Goal: Task Accomplishment & Management: Manage account settings

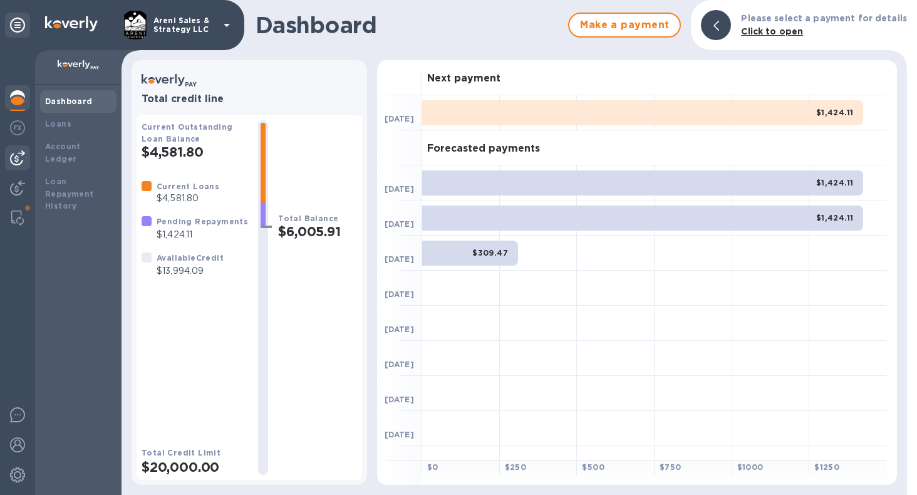
click at [19, 157] on img at bounding box center [17, 157] width 15 height 15
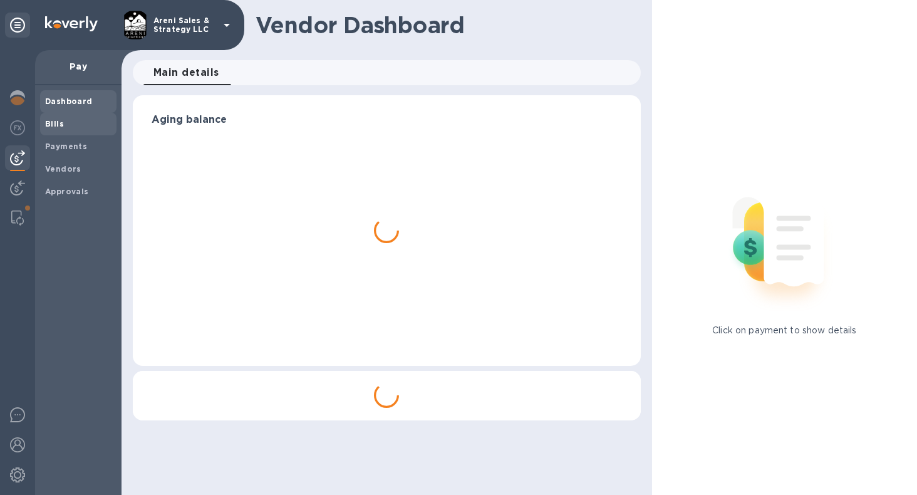
click at [67, 128] on span "Bills" at bounding box center [78, 124] width 66 height 13
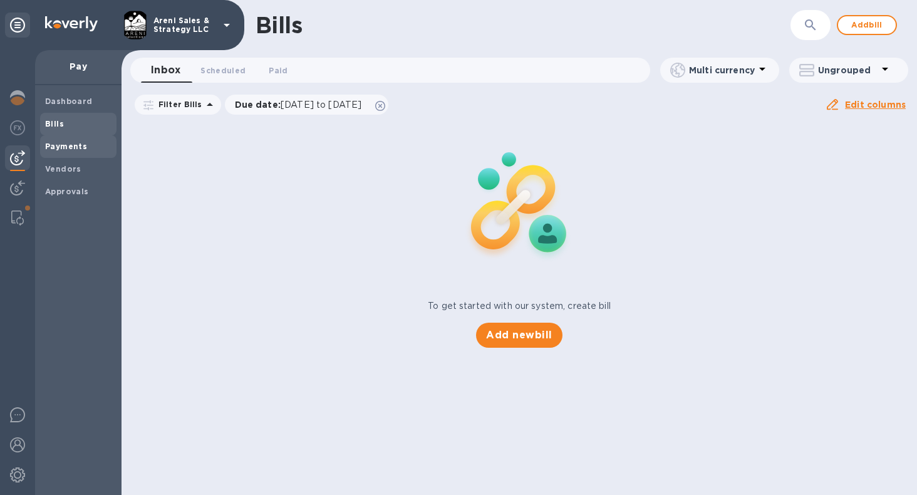
click at [68, 143] on b "Payments" at bounding box center [66, 146] width 42 height 9
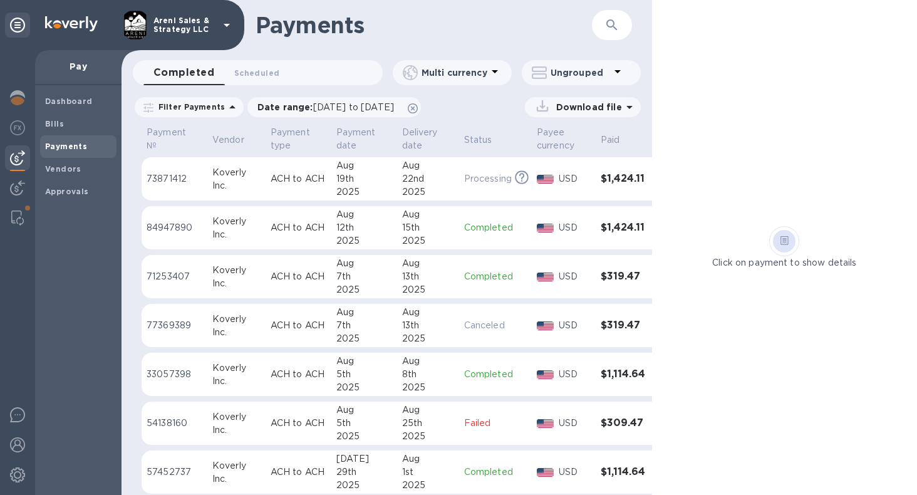
click at [616, 19] on icon "button" at bounding box center [611, 25] width 15 height 15
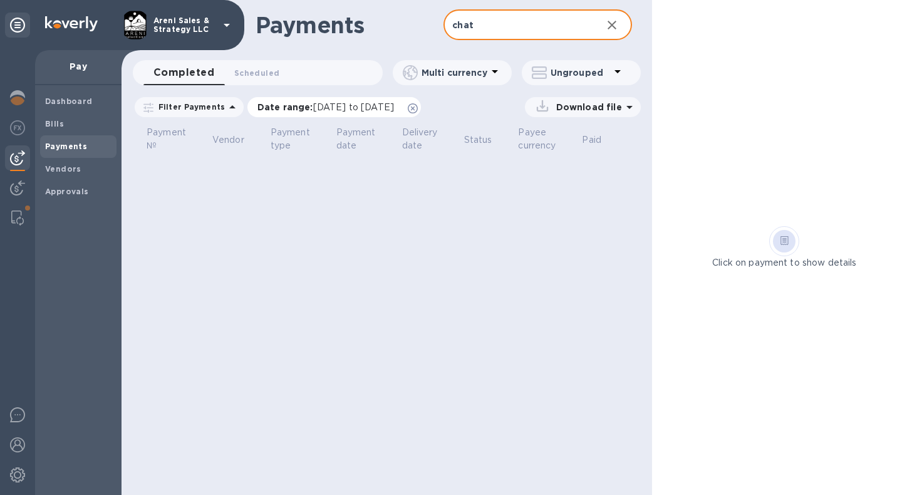
drag, startPoint x: 616, startPoint y: 19, endPoint x: 445, endPoint y: 106, distance: 191.5
click at [418, 106] on icon at bounding box center [413, 108] width 10 height 10
click at [503, 26] on input "chat" at bounding box center [517, 25] width 148 height 31
click at [545, 29] on input "chablis" at bounding box center [517, 25] width 148 height 31
type input "c"
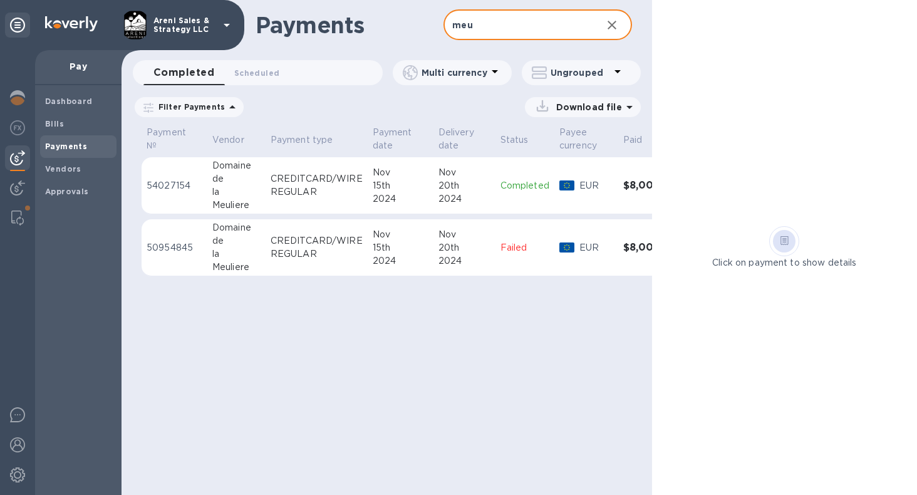
type input "meu"
click at [483, 192] on div "2024" at bounding box center [464, 198] width 52 height 13
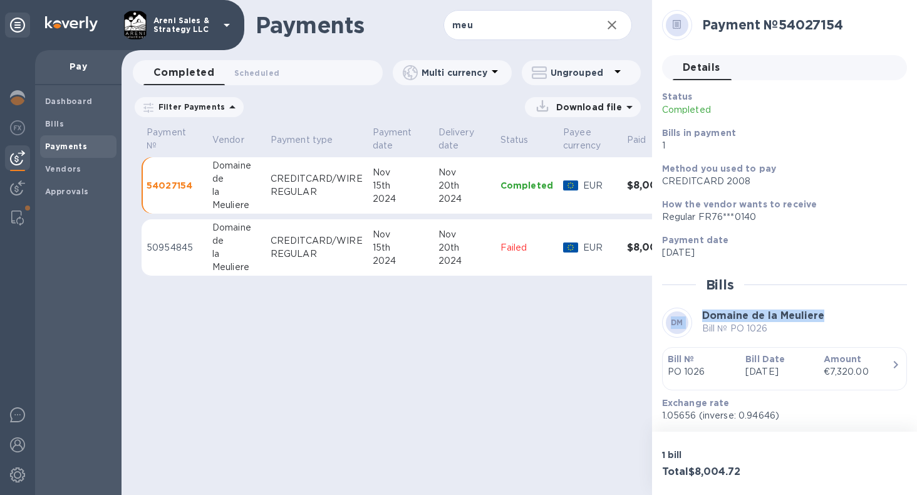
drag, startPoint x: 911, startPoint y: 295, endPoint x: 914, endPoint y: 317, distance: 22.1
click at [914, 317] on div "Payment № 54027154 Details 0 Status Completed Bills in payment 1 Method you use…" at bounding box center [784, 215] width 265 height 431
click at [575, 394] on div "Payments meu ​ Completed 0 Scheduled 0 Multi currency Ungrouped Filter Payments…" at bounding box center [386, 247] width 530 height 495
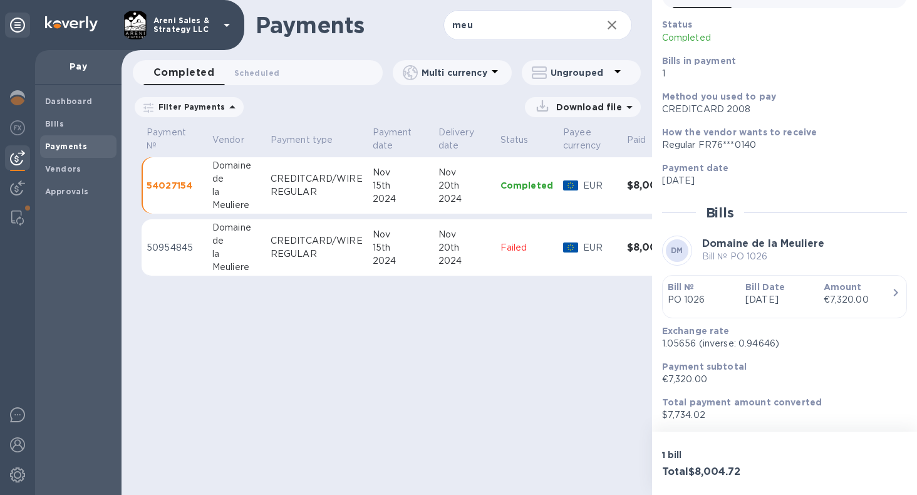
scroll to position [108, 0]
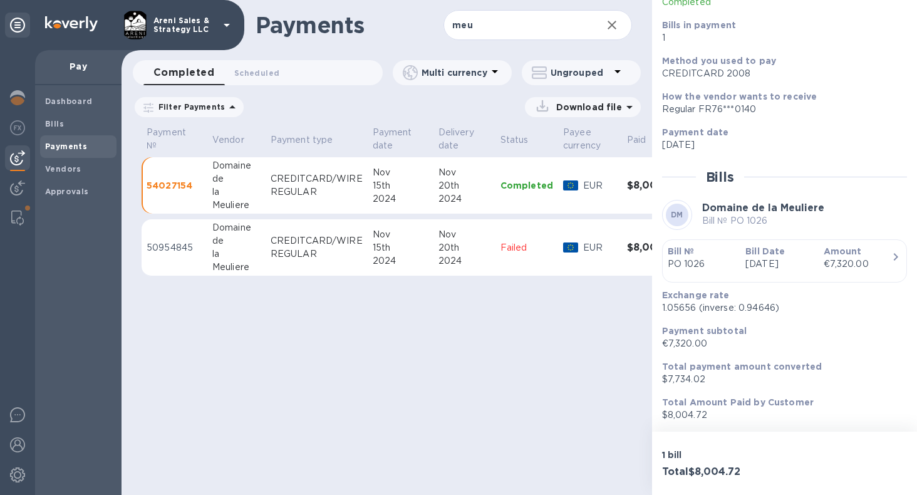
click at [763, 65] on b "Method you used to pay" at bounding box center [719, 61] width 114 height 10
click at [569, 417] on div "Payments meu ​ Completed 0 Scheduled 0 Multi currency Ungrouped Filter Payments…" at bounding box center [386, 247] width 530 height 495
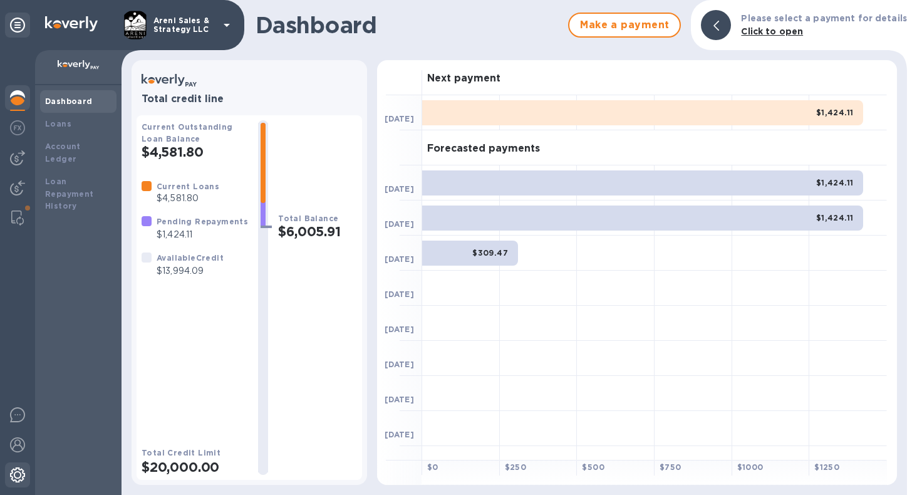
click at [16, 469] on img at bounding box center [17, 474] width 15 height 15
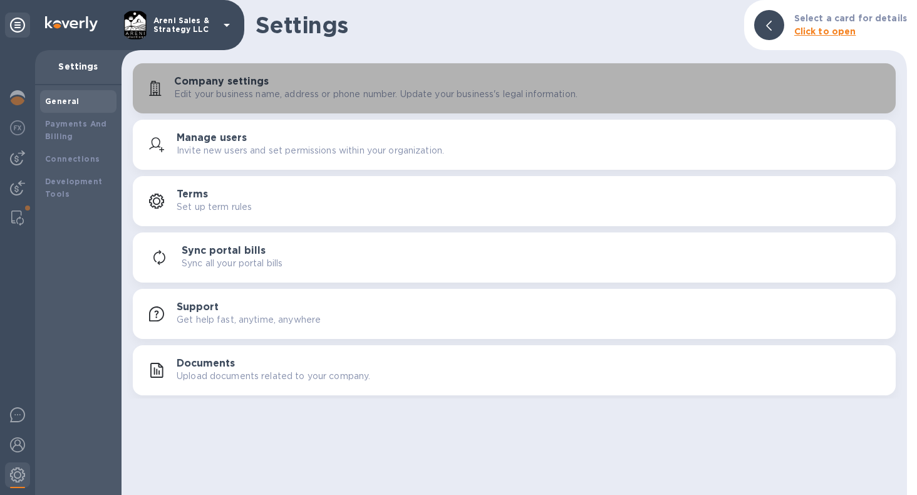
click at [266, 102] on div "Company settings Edit your business name, address or phone number. Update your …" at bounding box center [514, 88] width 748 height 30
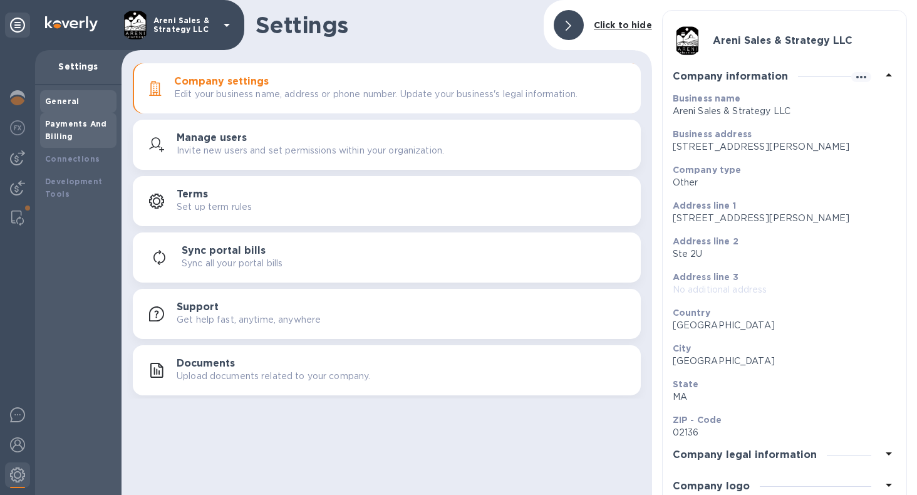
click at [96, 126] on b "Payments And Billing" at bounding box center [76, 130] width 62 height 22
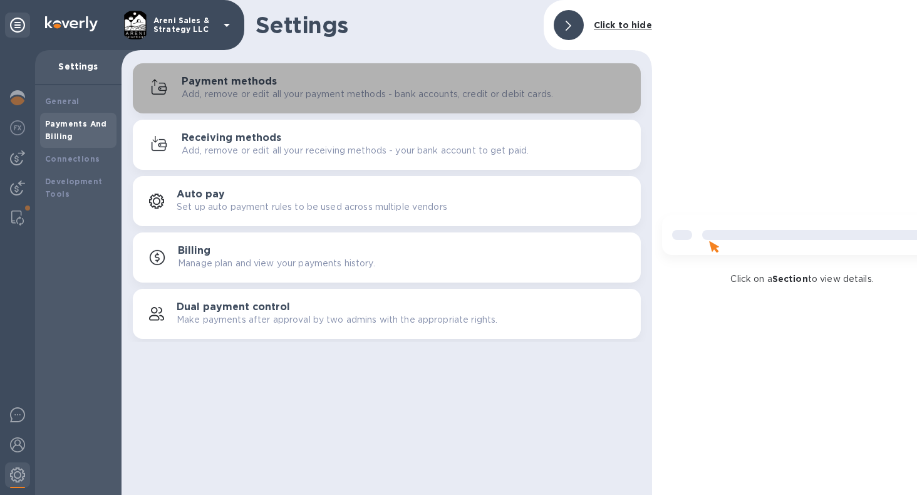
click at [217, 99] on p "Add, remove or edit all your payment methods - bank accounts, credit or debit c…" at bounding box center [367, 94] width 371 height 13
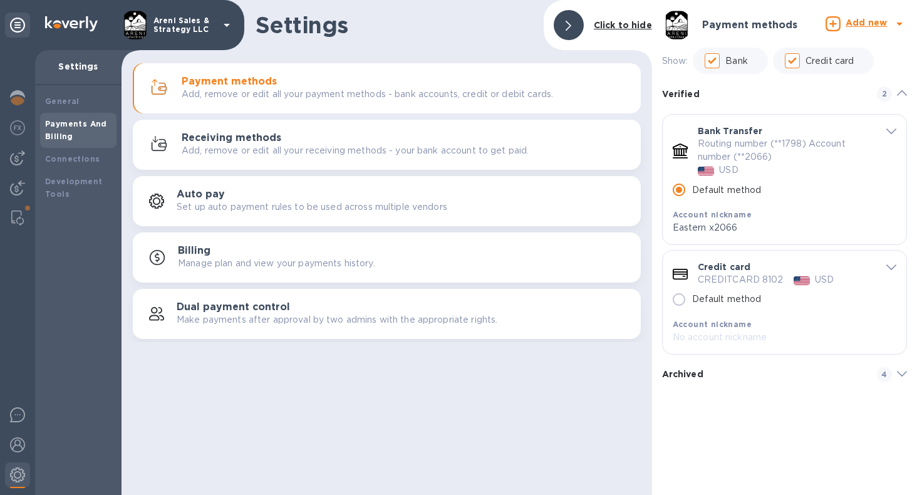
click at [904, 373] on icon "default-method" at bounding box center [902, 374] width 10 height 6
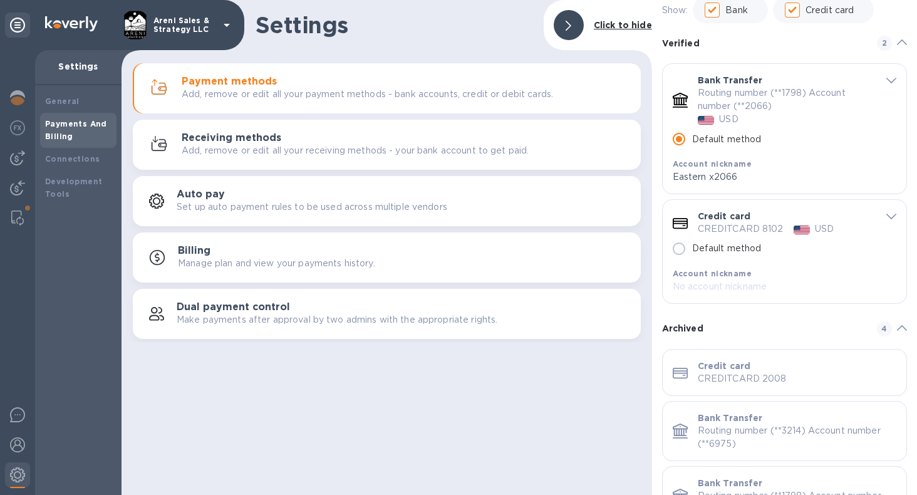
scroll to position [58, 0]
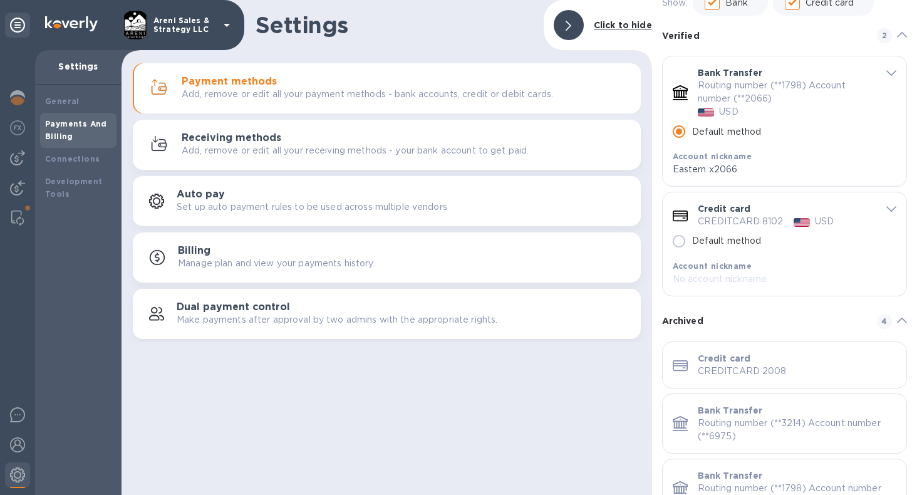
click at [815, 358] on div "Credit card" at bounding box center [797, 358] width 199 height 13
click at [714, 365] on p "CREDITCARD 2008" at bounding box center [797, 370] width 199 height 13
click at [711, 359] on p "Credit card" at bounding box center [724, 358] width 53 height 13
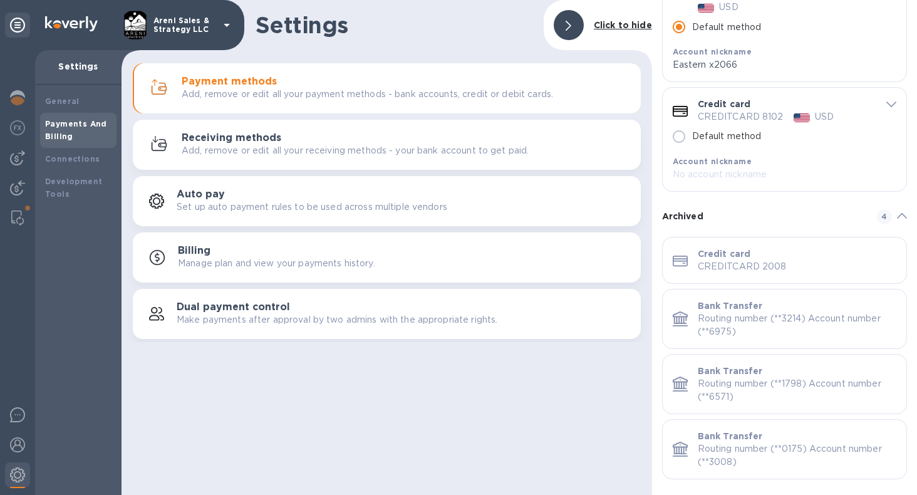
scroll to position [170, 0]
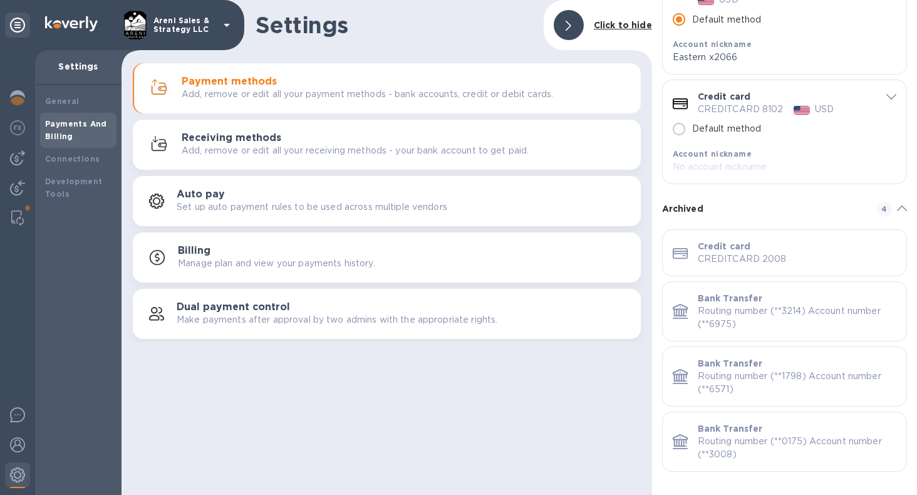
click at [675, 252] on icon "default-method" at bounding box center [680, 253] width 15 height 11
click at [706, 247] on p "Credit card" at bounding box center [724, 246] width 53 height 13
click at [832, 250] on div "Credit card" at bounding box center [797, 246] width 199 height 13
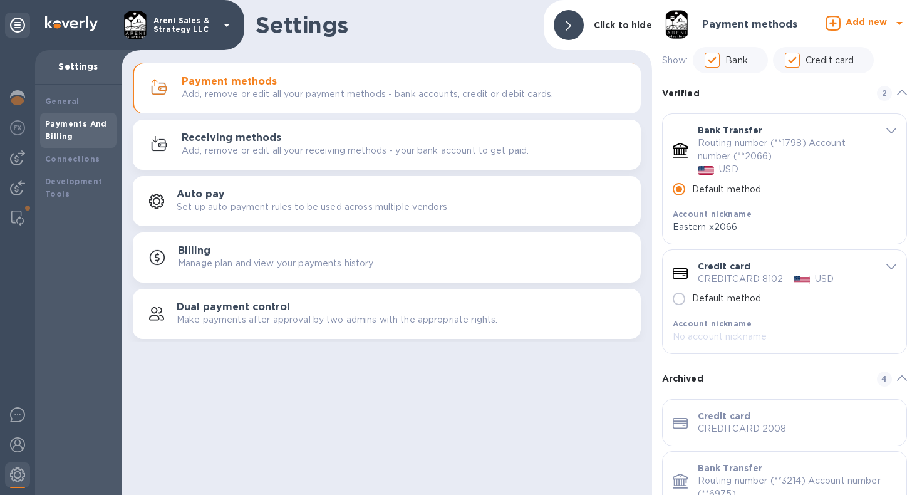
scroll to position [0, 0]
click at [567, 393] on div "Settings Click to hide Payment methods Add, remove or edit all your payment met…" at bounding box center [386, 247] width 530 height 495
